Goal: Information Seeking & Learning: Find specific fact

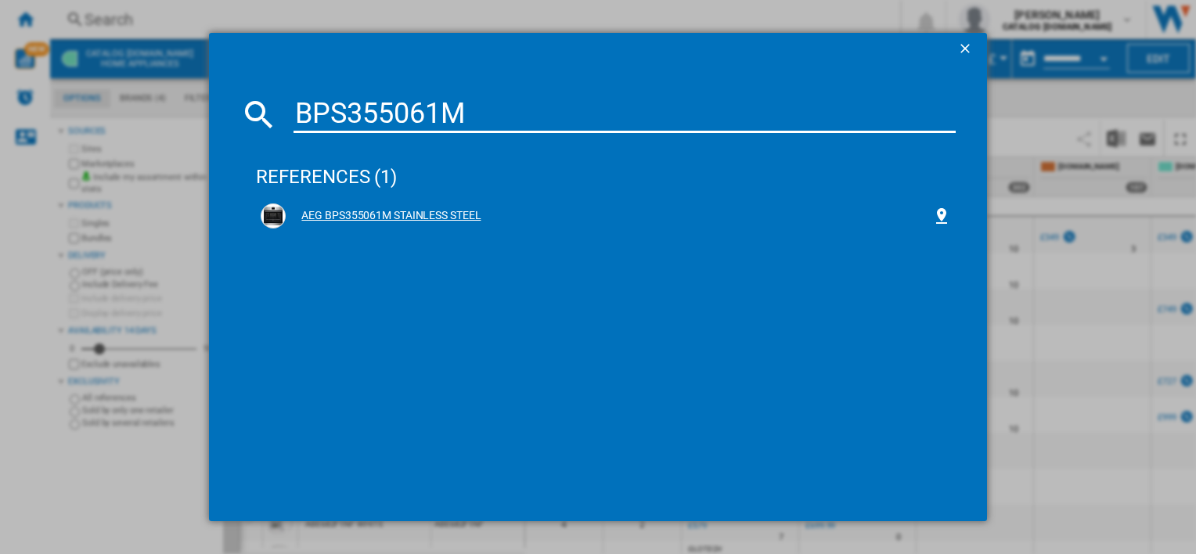
click at [446, 211] on div "AEG BPS355061M STAINLESS STEEL" at bounding box center [609, 216] width 646 height 16
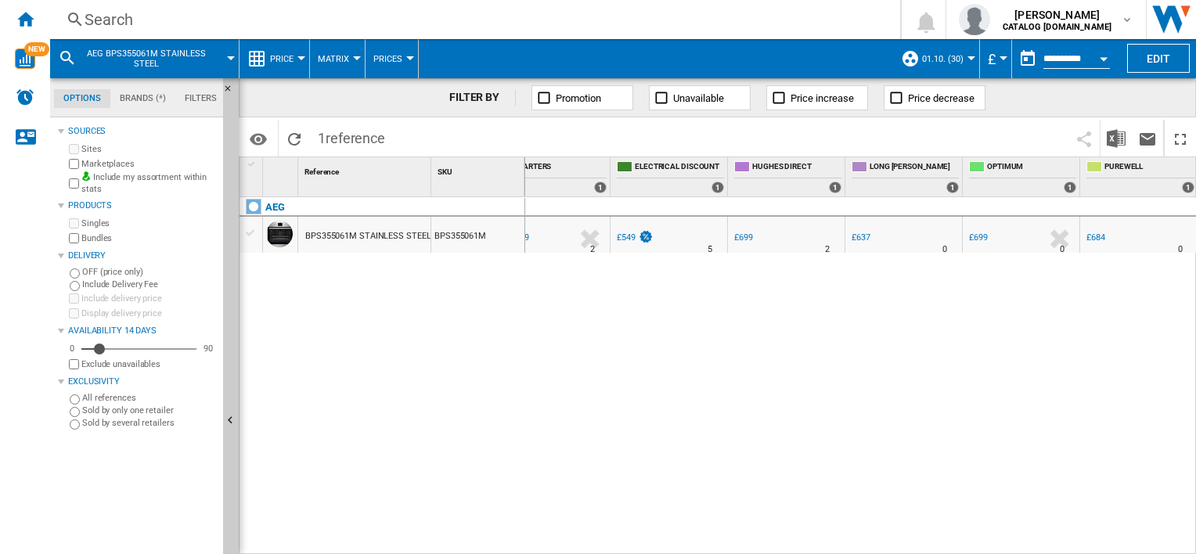
click at [410, 12] on div "Search" at bounding box center [472, 20] width 775 height 22
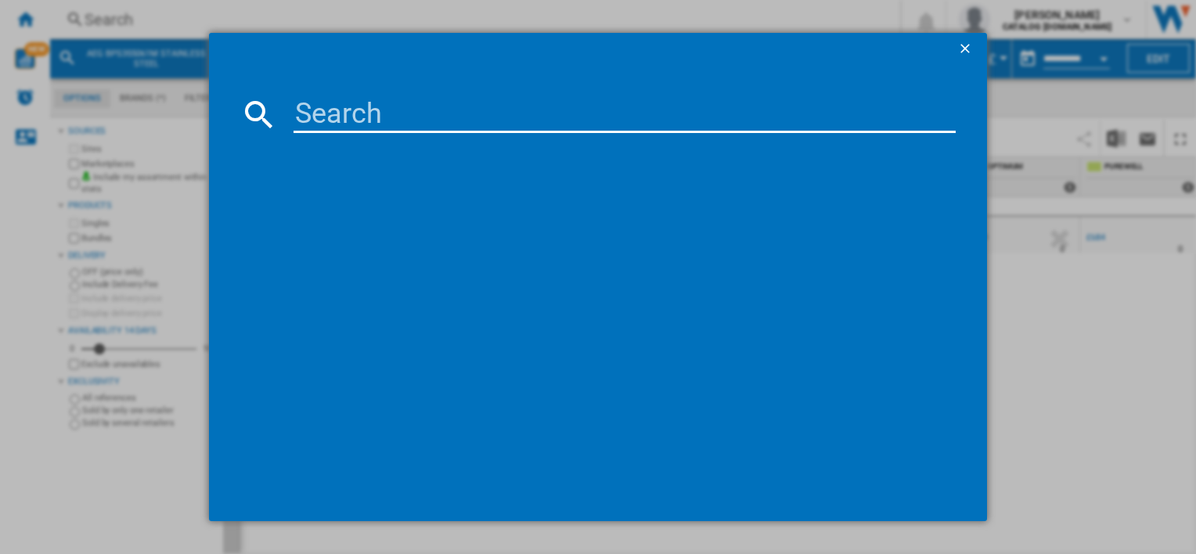
click at [419, 121] on input at bounding box center [625, 115] width 662 height 38
type input "OS6PB50AM"
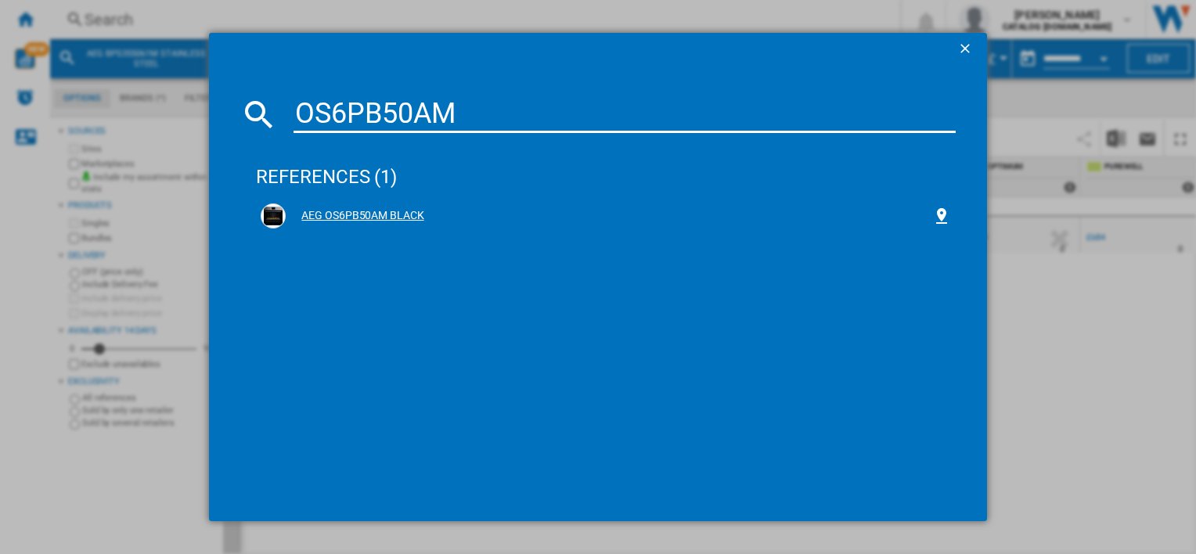
click at [335, 217] on div "AEG OS6PB50AM BLACK" at bounding box center [609, 216] width 646 height 16
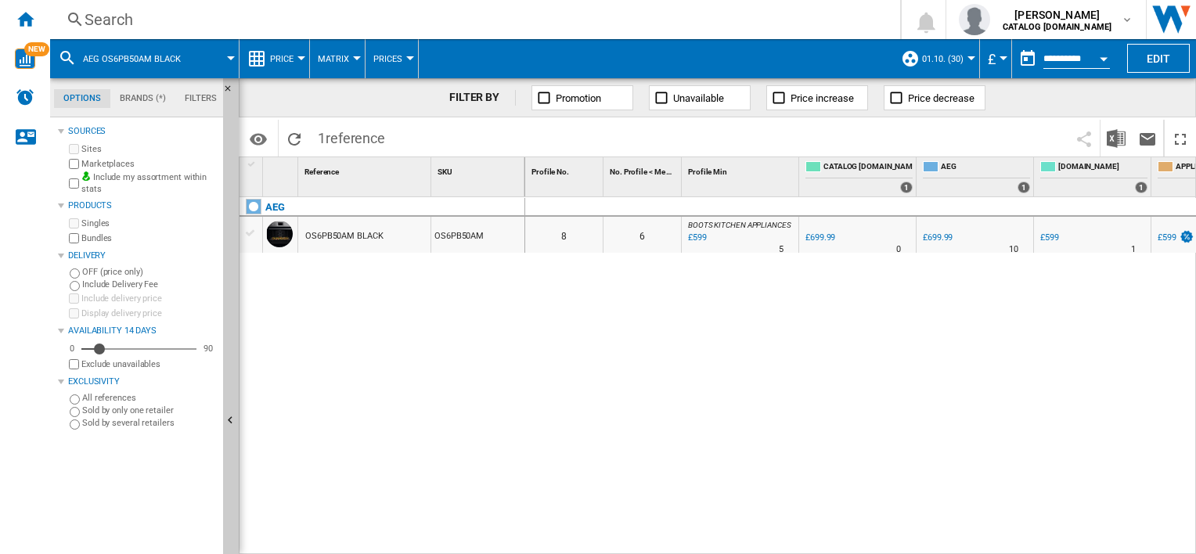
click at [499, 28] on div "Search" at bounding box center [472, 20] width 775 height 22
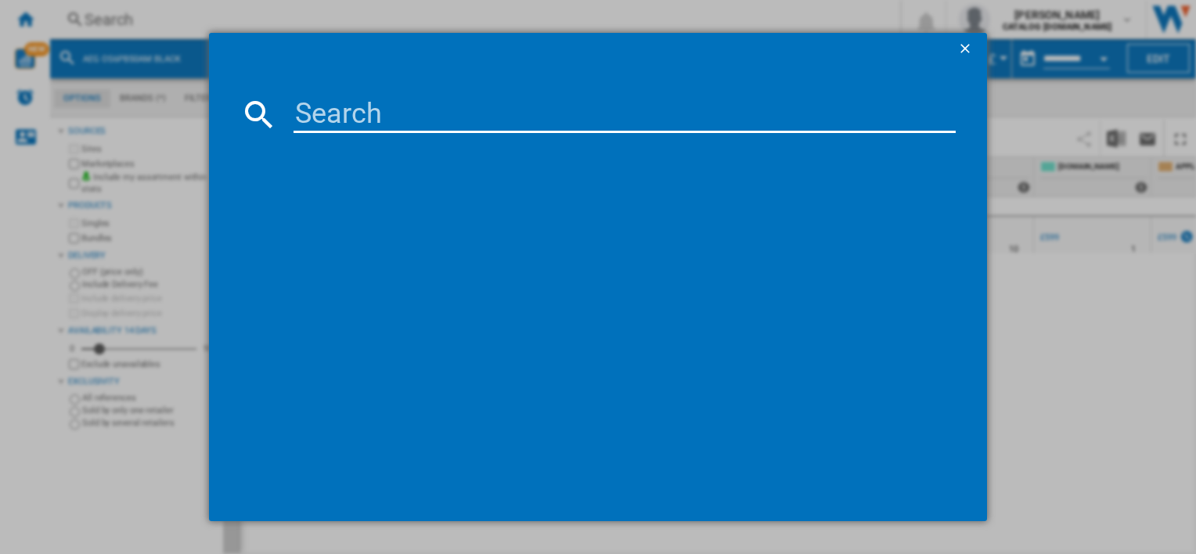
click at [525, 119] on input at bounding box center [625, 115] width 662 height 38
type input "OS6PB50AK"
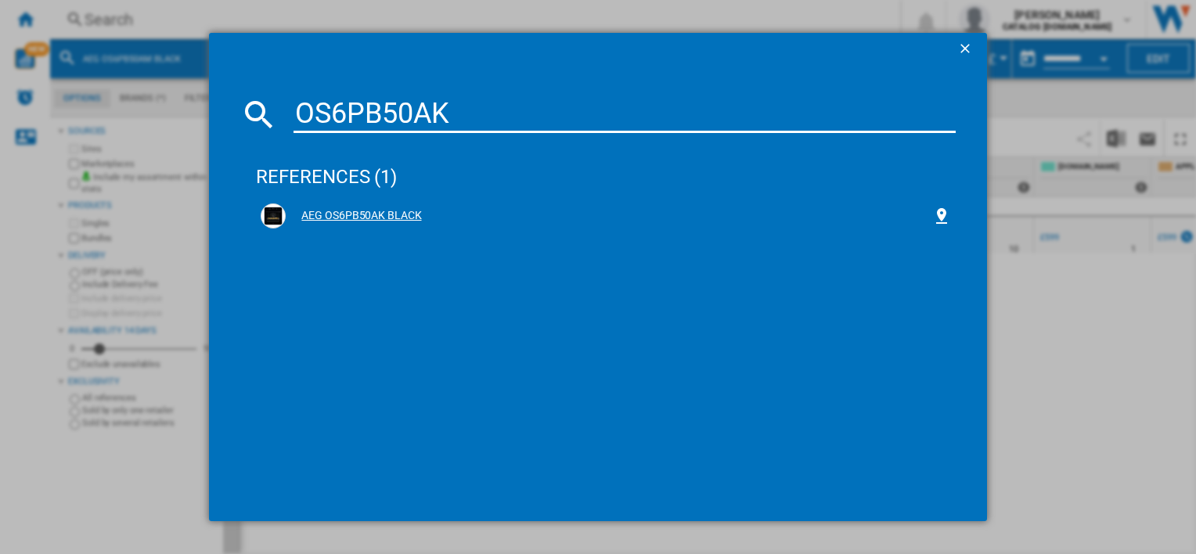
click at [397, 222] on div "AEG OS6PB50AK BLACK" at bounding box center [609, 216] width 646 height 16
